Goal: Transaction & Acquisition: Purchase product/service

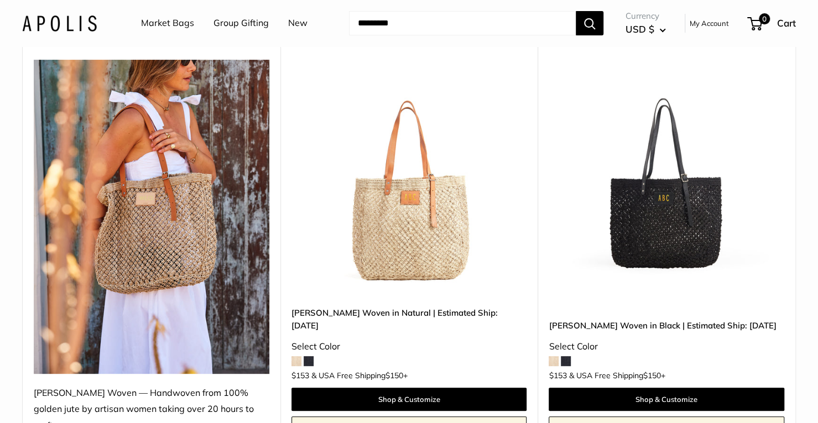
scroll to position [55, 0]
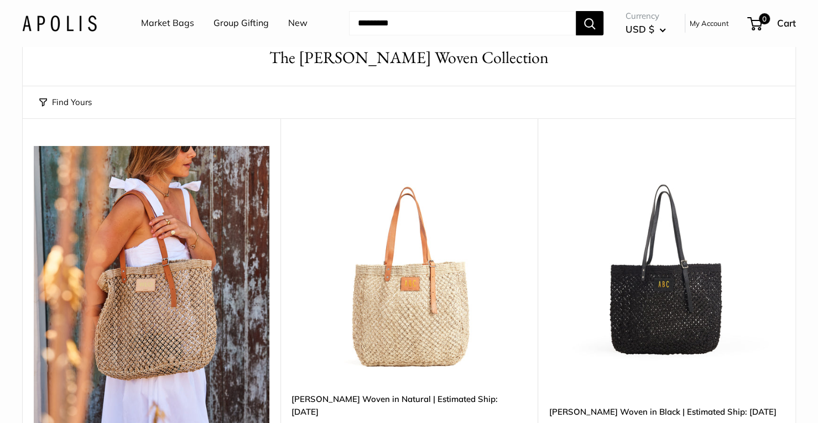
click at [0, 0] on img at bounding box center [0, 0] width 0 height 0
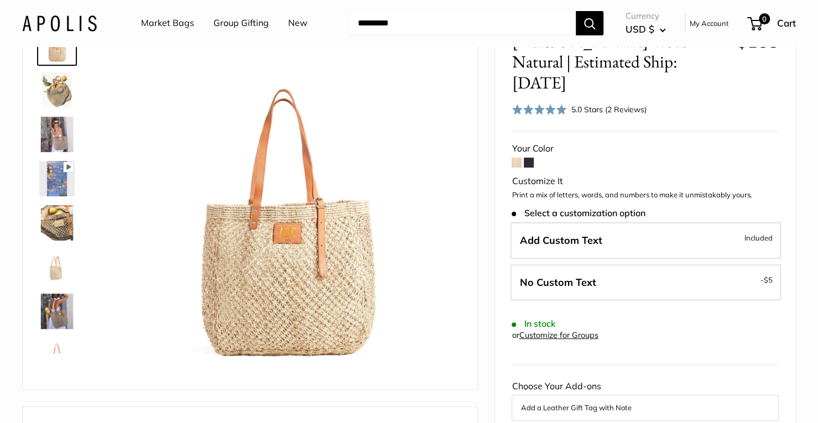
scroll to position [111, 0]
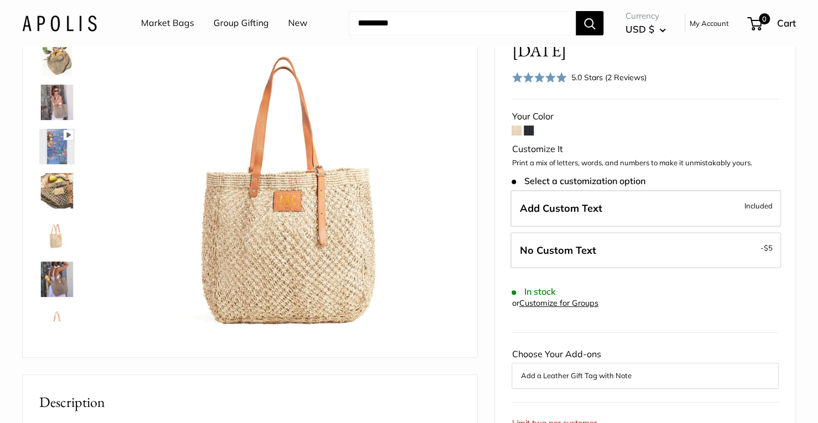
click at [532, 126] on span at bounding box center [529, 131] width 10 height 10
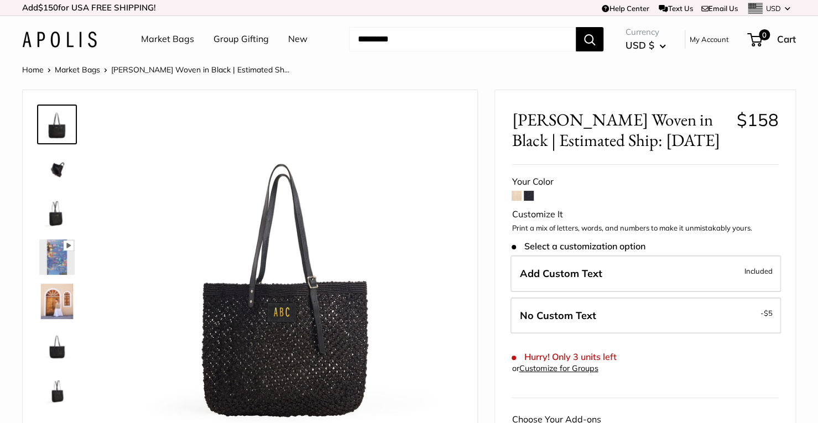
click at [56, 217] on img at bounding box center [56, 212] width 35 height 35
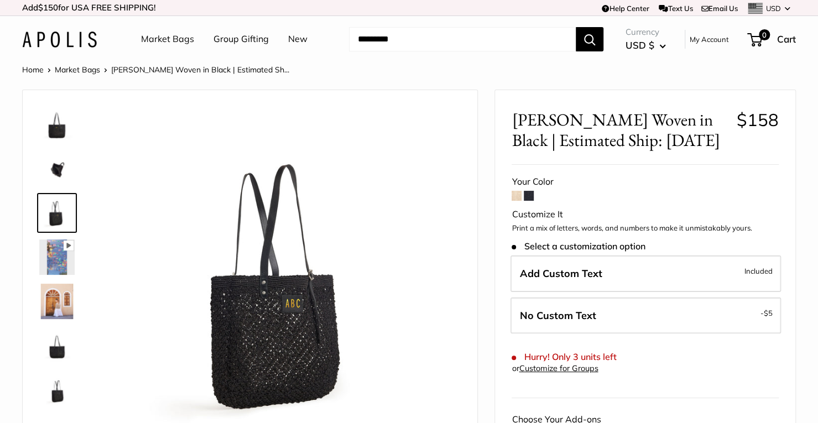
click at [51, 251] on img at bounding box center [56, 257] width 35 height 35
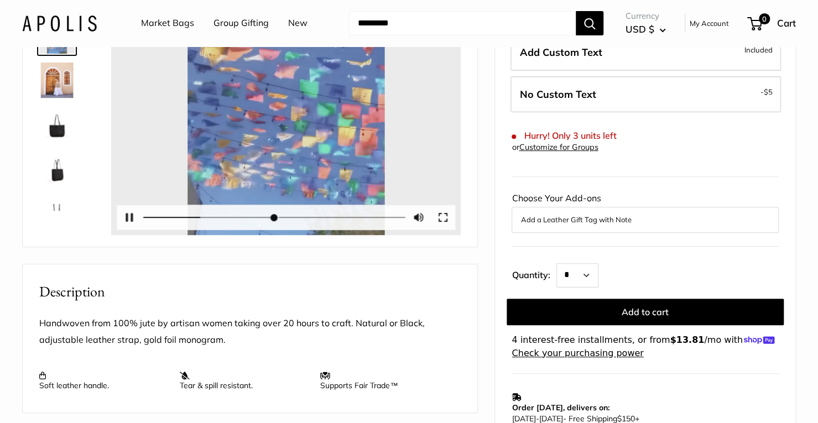
scroll to position [111, 0]
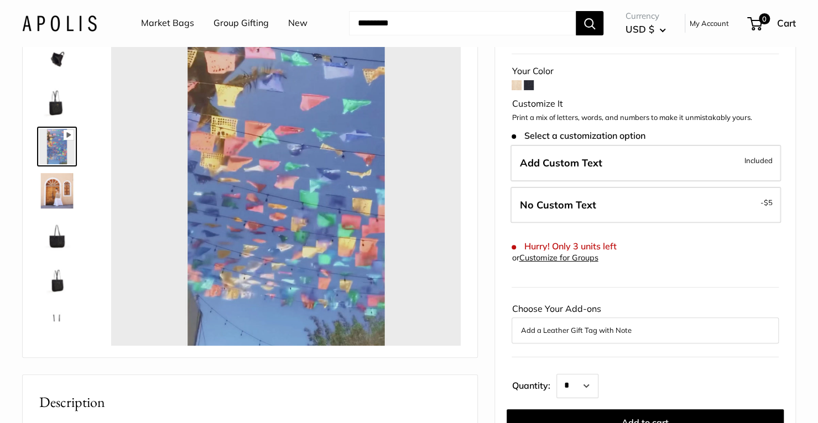
click at [53, 240] on img at bounding box center [56, 234] width 35 height 35
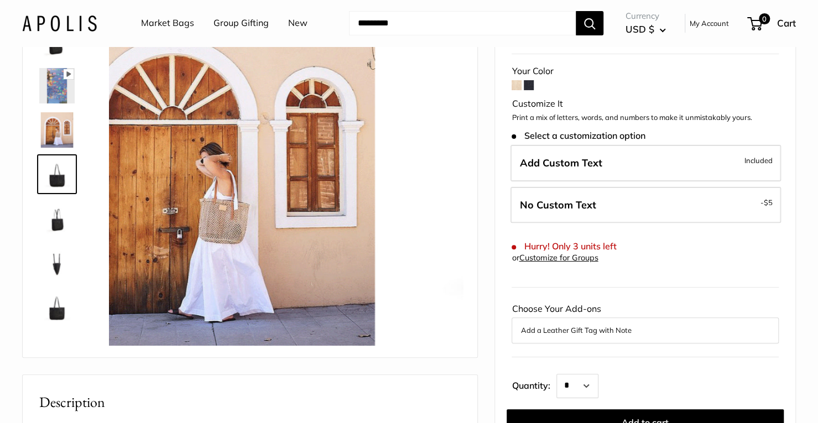
scroll to position [71, 0]
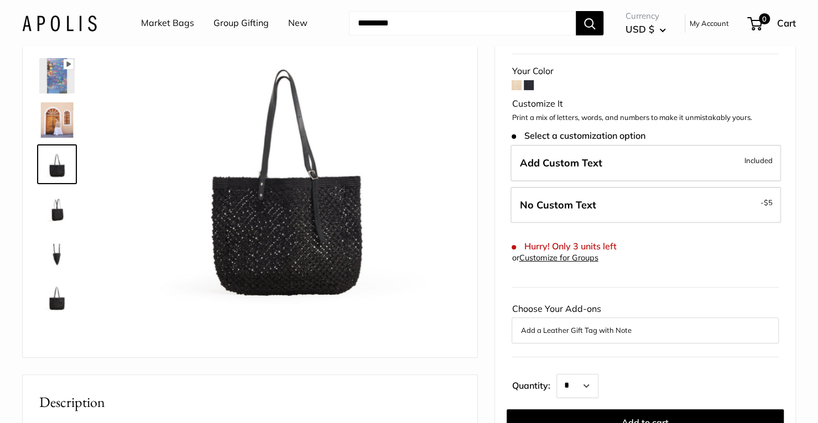
type input "*****"
click at [58, 302] on img at bounding box center [56, 296] width 35 height 35
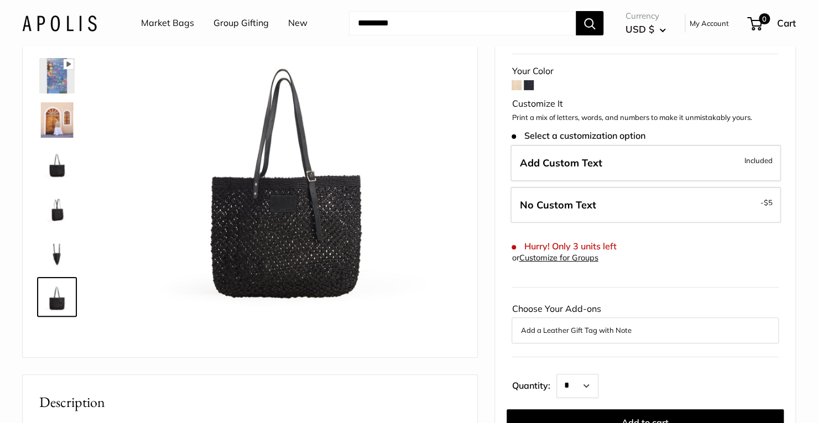
click at [521, 86] on span at bounding box center [517, 85] width 10 height 10
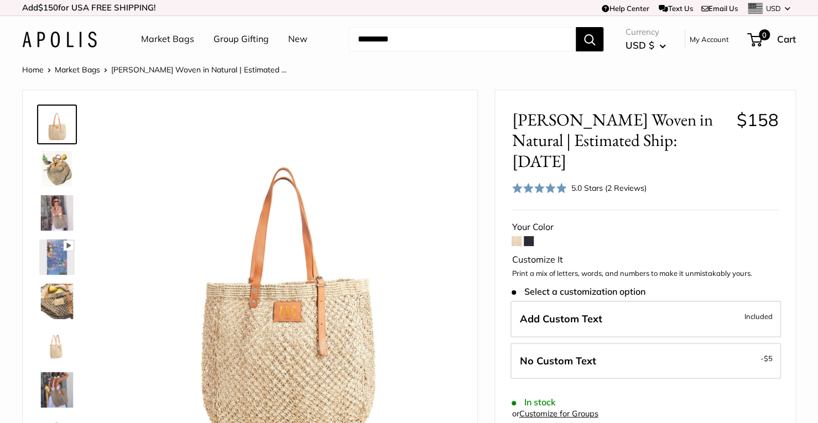
click at [55, 166] on img at bounding box center [56, 168] width 35 height 35
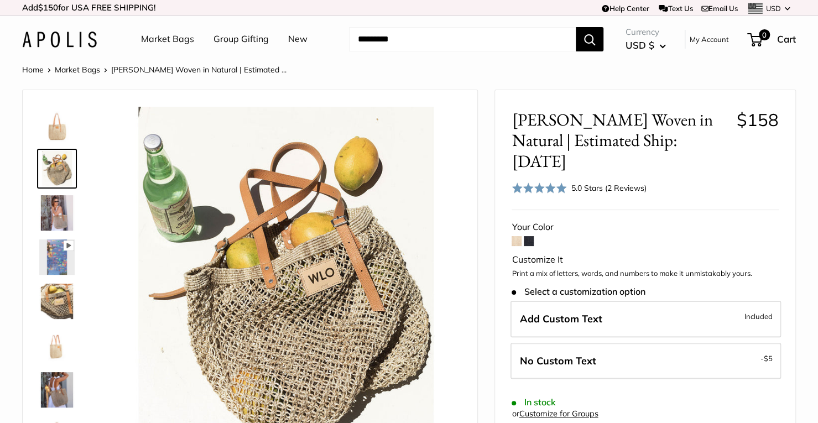
click at [54, 207] on img at bounding box center [56, 212] width 35 height 35
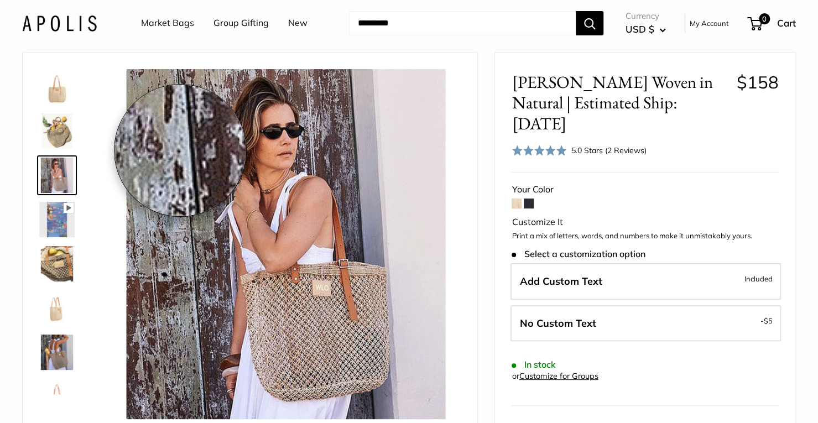
scroll to position [55, 0]
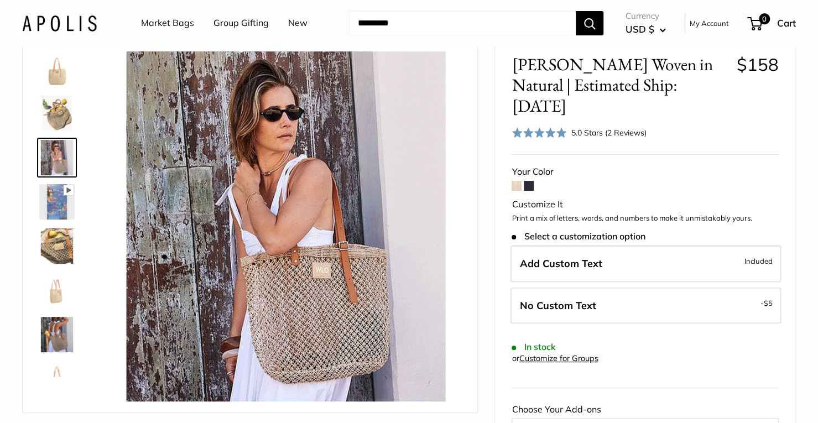
click at [54, 200] on img at bounding box center [56, 201] width 35 height 35
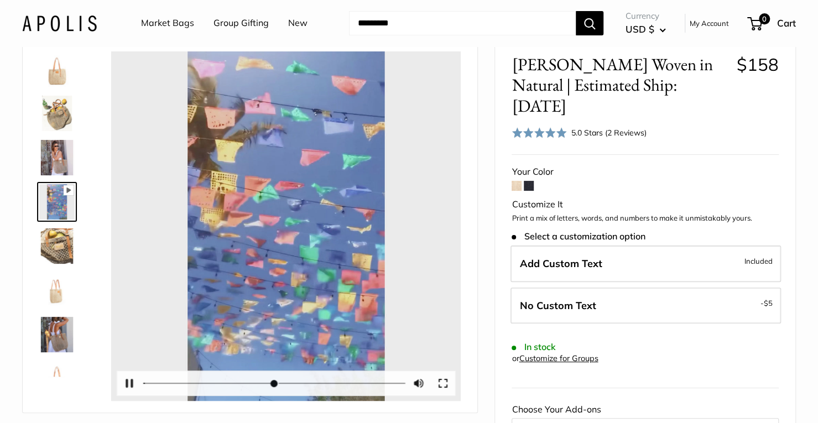
click at [280, 227] on button "Play" at bounding box center [286, 226] width 34 height 34
type input "****"
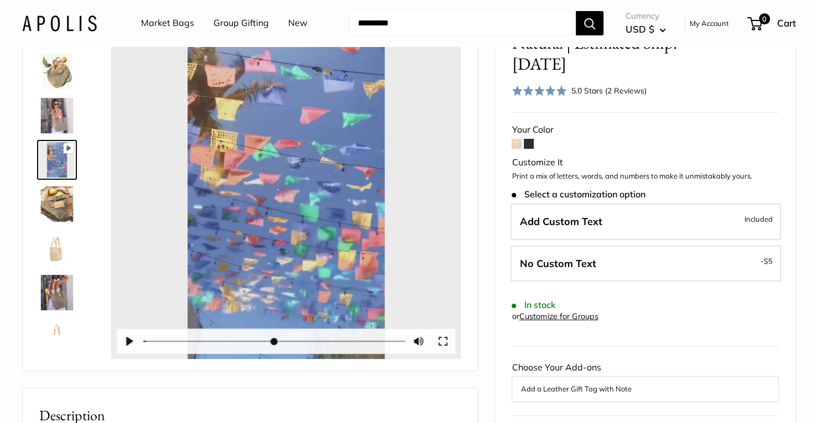
scroll to position [166, 0]
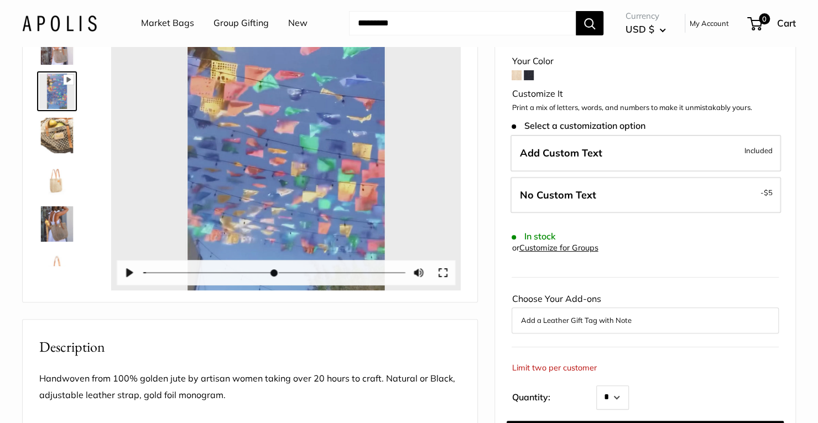
click at [61, 129] on img at bounding box center [56, 135] width 35 height 35
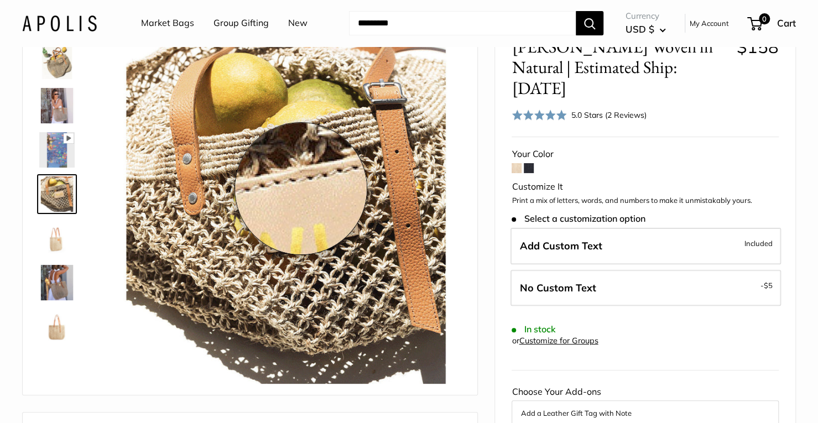
scroll to position [111, 0]
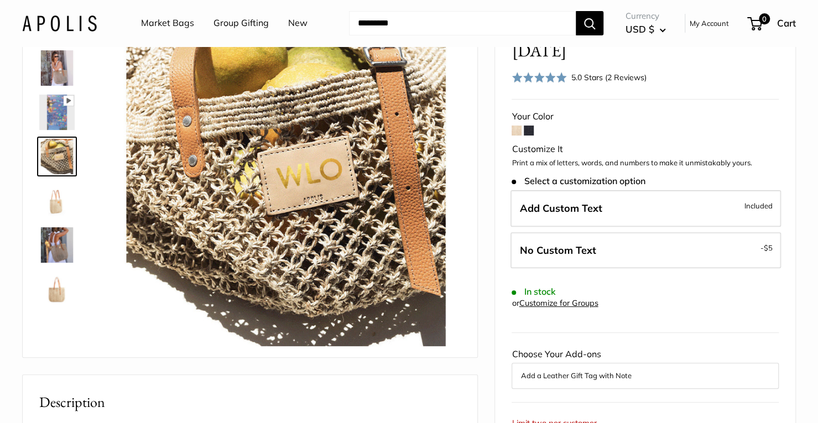
click at [61, 199] on img at bounding box center [56, 200] width 35 height 35
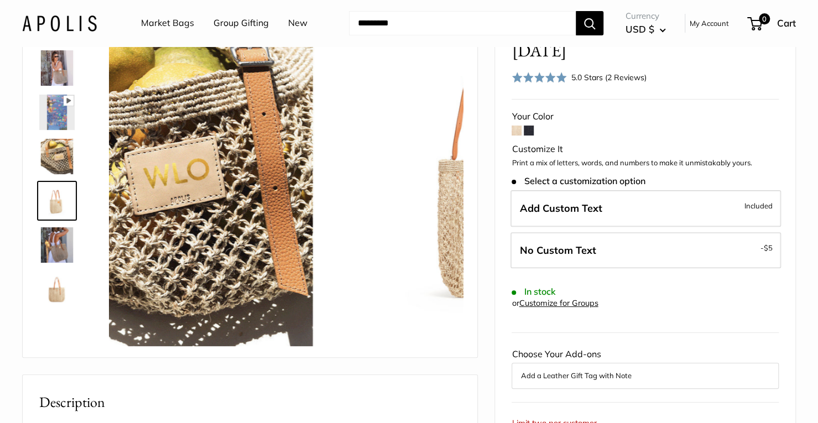
scroll to position [79, 0]
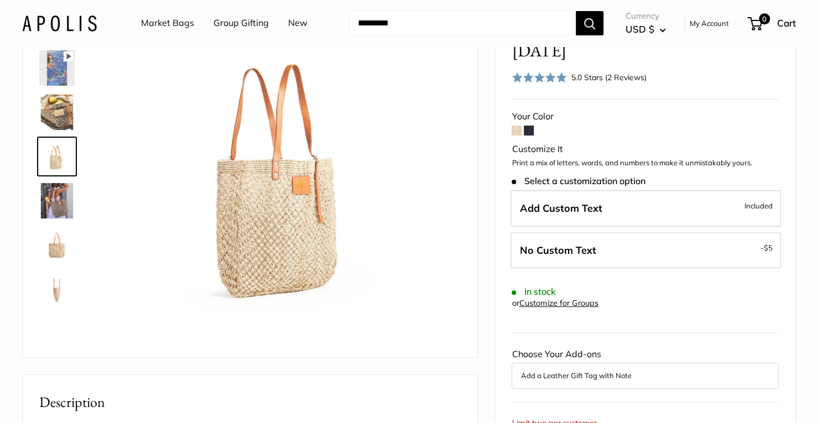
click at [55, 247] on img at bounding box center [56, 244] width 35 height 35
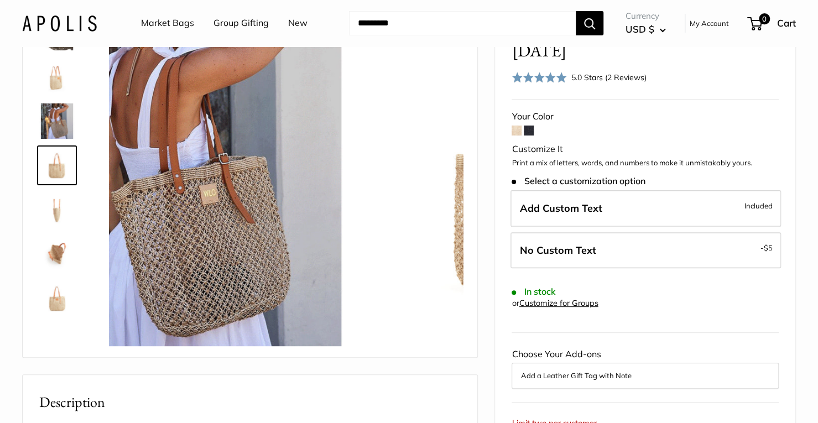
scroll to position [159, 0]
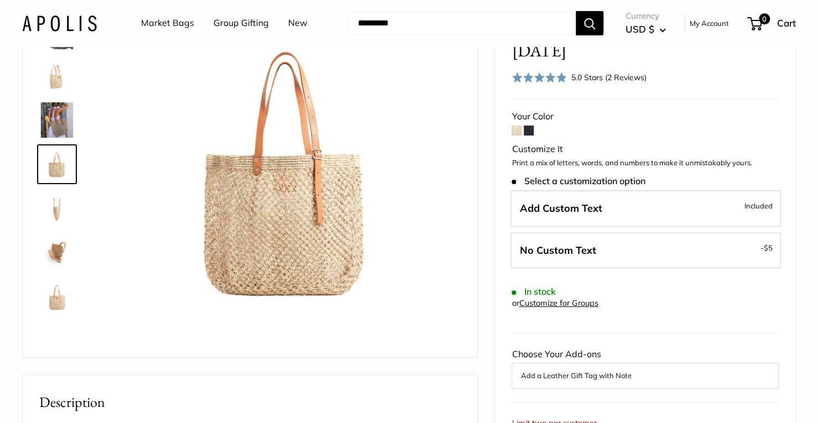
click at [55, 297] on img at bounding box center [56, 296] width 35 height 35
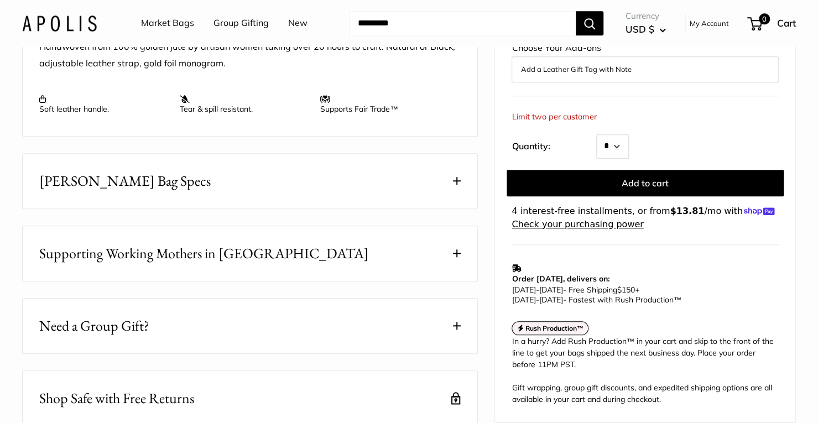
scroll to position [553, 0]
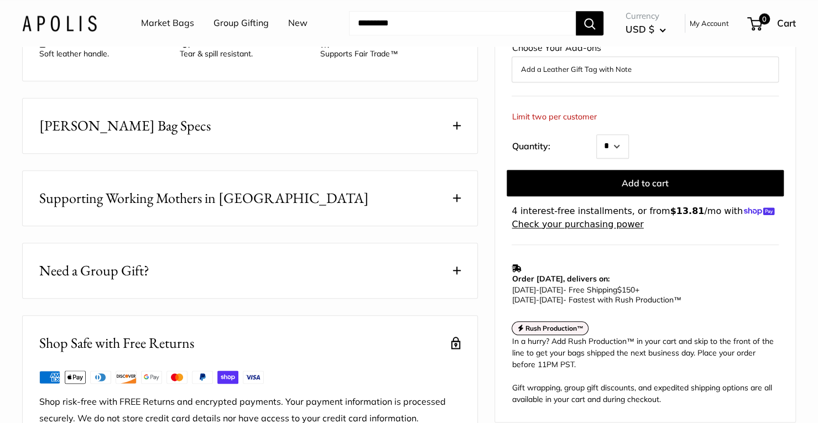
click at [462, 153] on button "[PERSON_NAME] Bag Specs" at bounding box center [250, 125] width 455 height 55
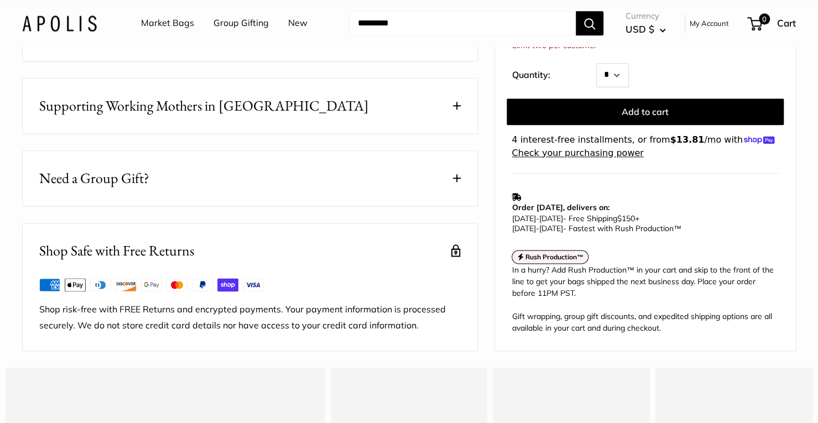
scroll to position [775, 0]
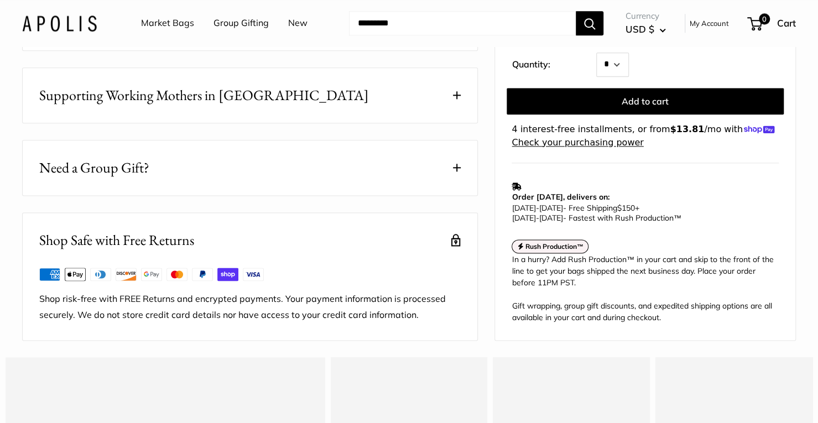
click at [239, 106] on span "Supporting Working Mothers in [GEOGRAPHIC_DATA]" at bounding box center [204, 96] width 330 height 22
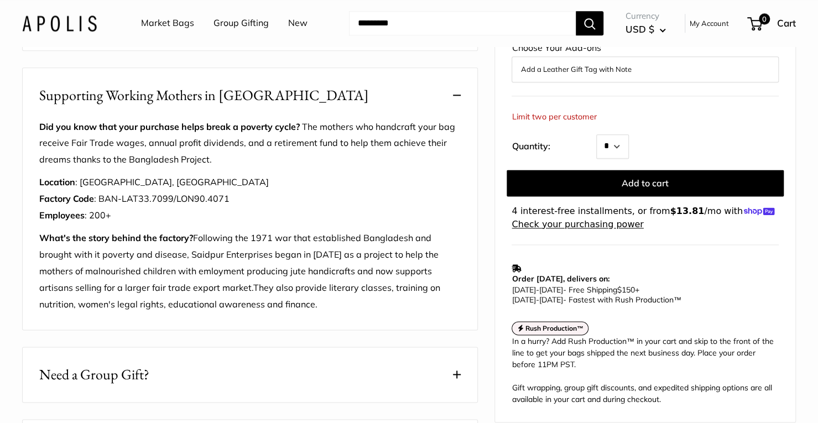
click at [239, 106] on span "Supporting Working Mothers in [GEOGRAPHIC_DATA]" at bounding box center [204, 96] width 330 height 22
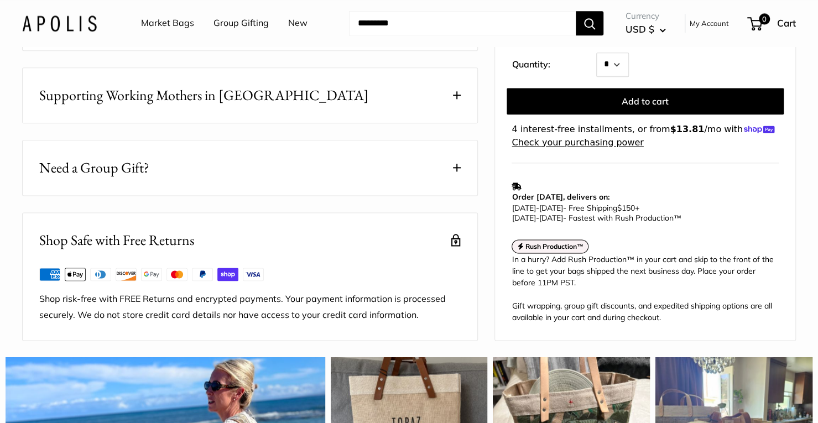
click at [184, 195] on button "Need a Group Gift?" at bounding box center [250, 168] width 455 height 55
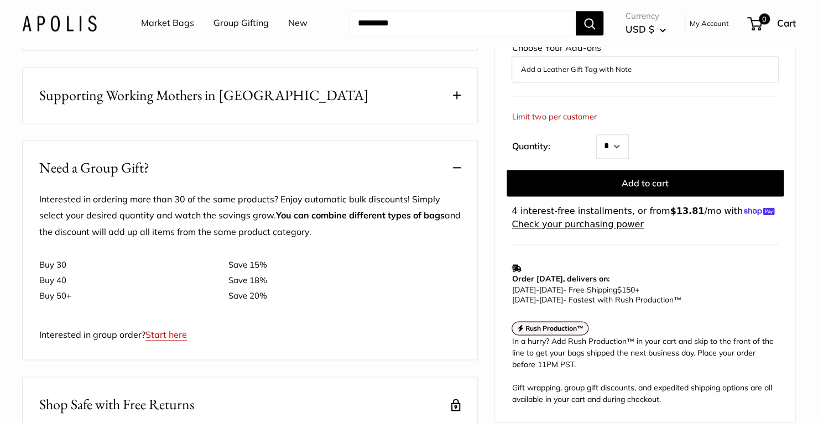
click at [184, 195] on button "Need a Group Gift?" at bounding box center [250, 168] width 455 height 55
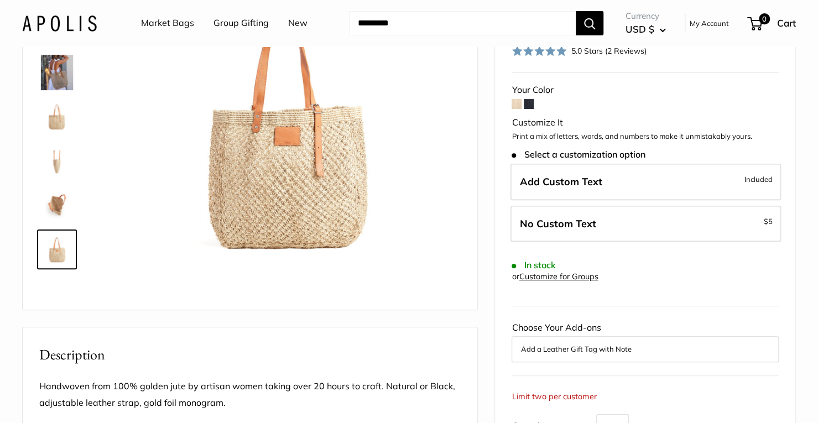
scroll to position [221, 0]
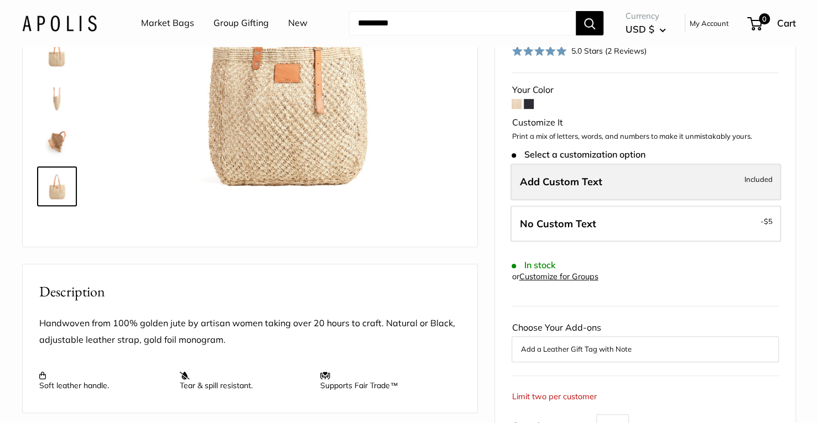
click at [614, 164] on label "Add Custom Text Included" at bounding box center [646, 182] width 271 height 37
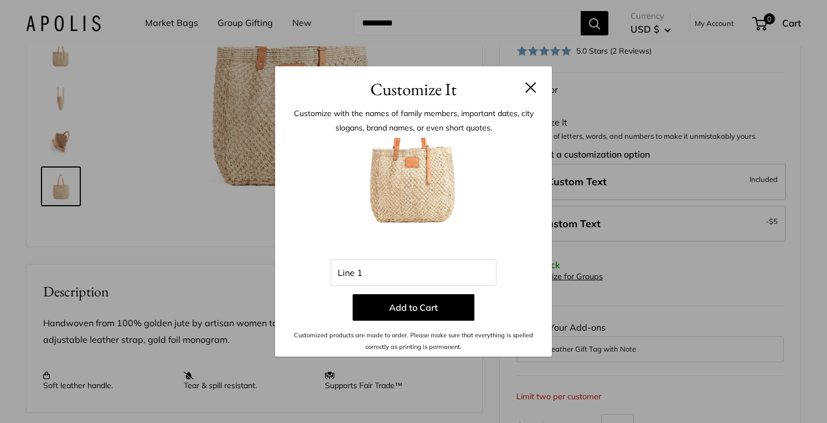
click at [537, 88] on header "Customize It" at bounding box center [413, 84] width 277 height 36
click at [530, 87] on button at bounding box center [530, 87] width 11 height 11
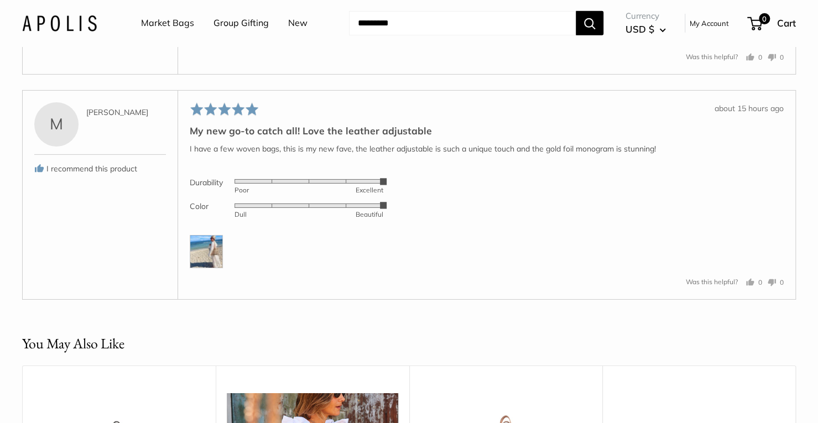
scroll to position [2102, 0]
click at [209, 267] on img at bounding box center [206, 250] width 33 height 33
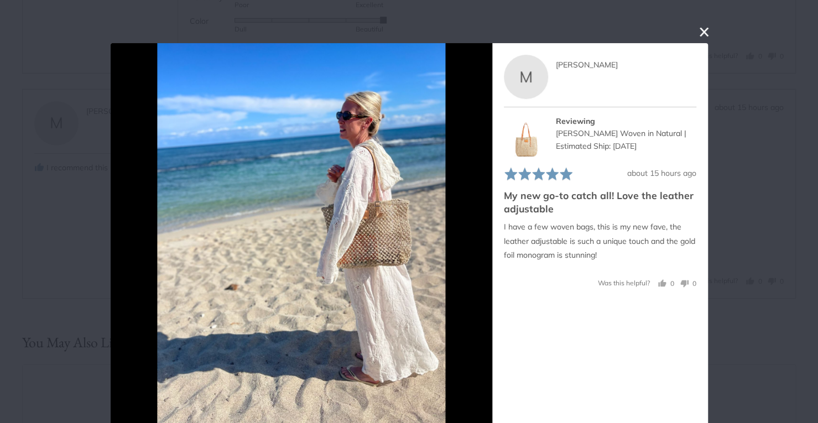
scroll to position [1, 0]
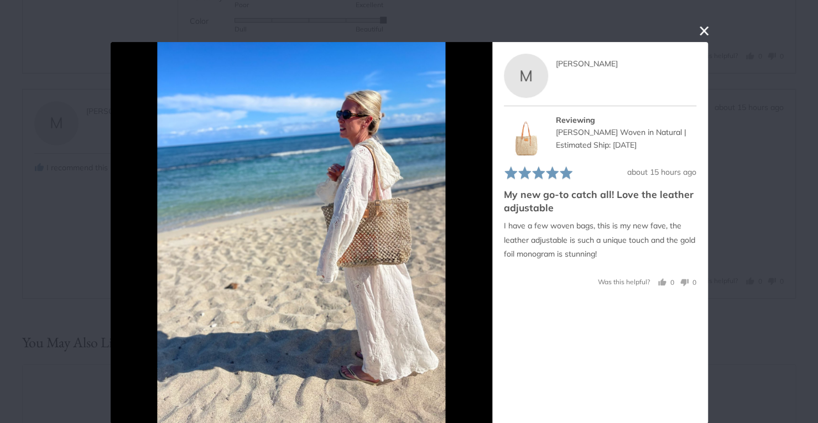
click at [698, 32] on button "close this modal window" at bounding box center [704, 30] width 13 height 13
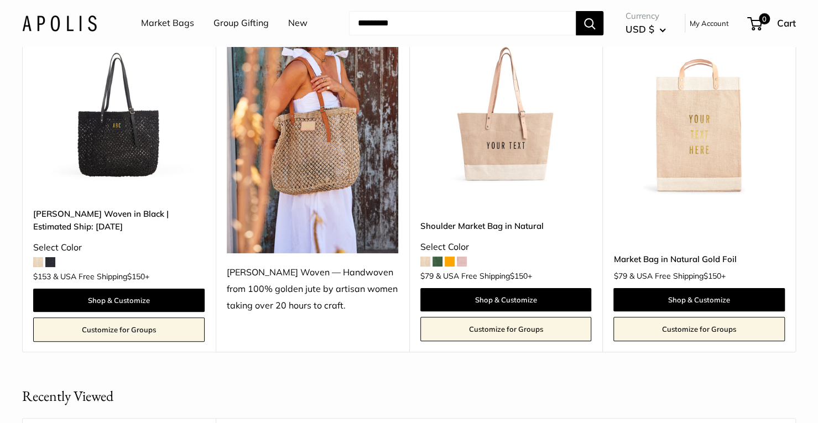
scroll to position [2490, 0]
